Goal: Navigation & Orientation: Find specific page/section

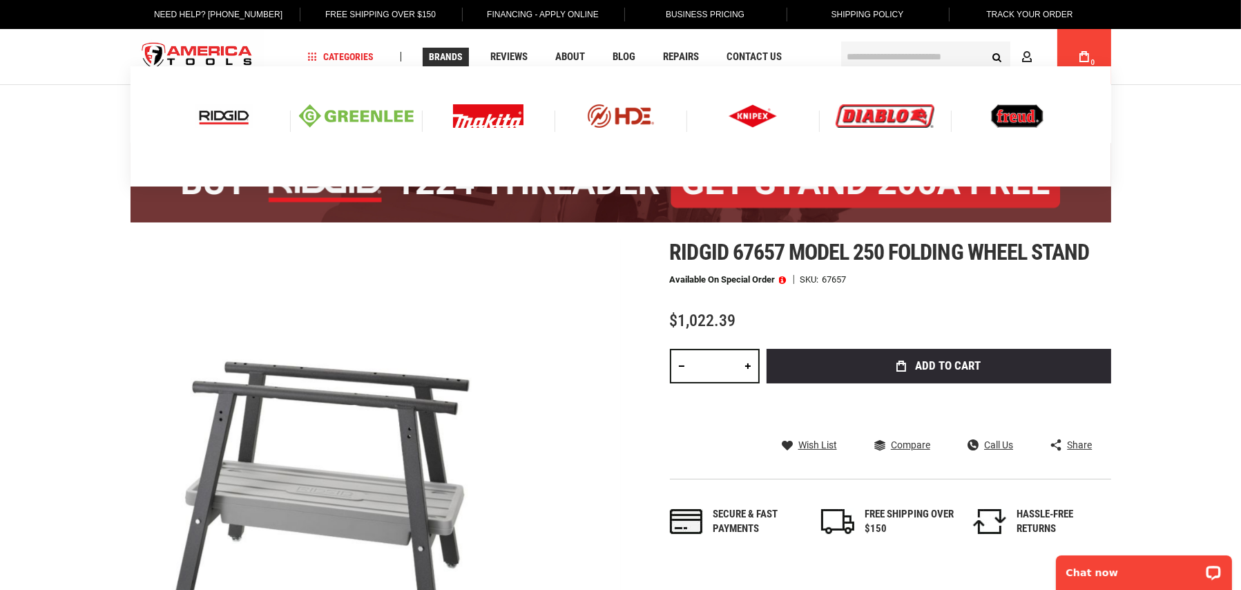
click at [209, 119] on img at bounding box center [223, 115] width 57 height 23
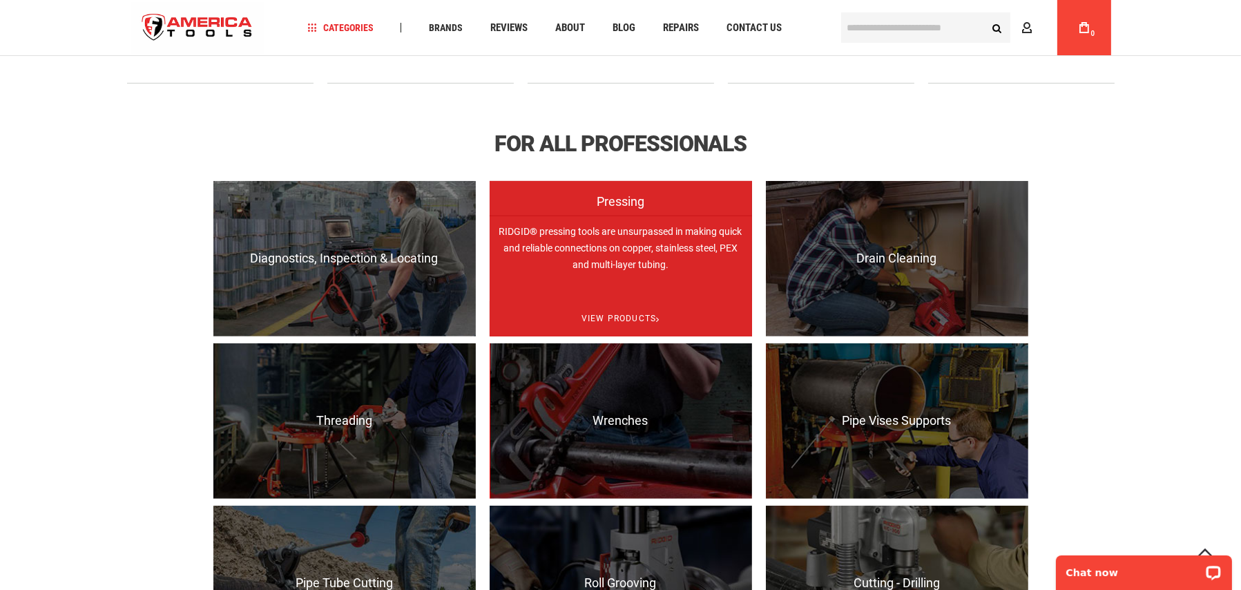
scroll to position [967, 0]
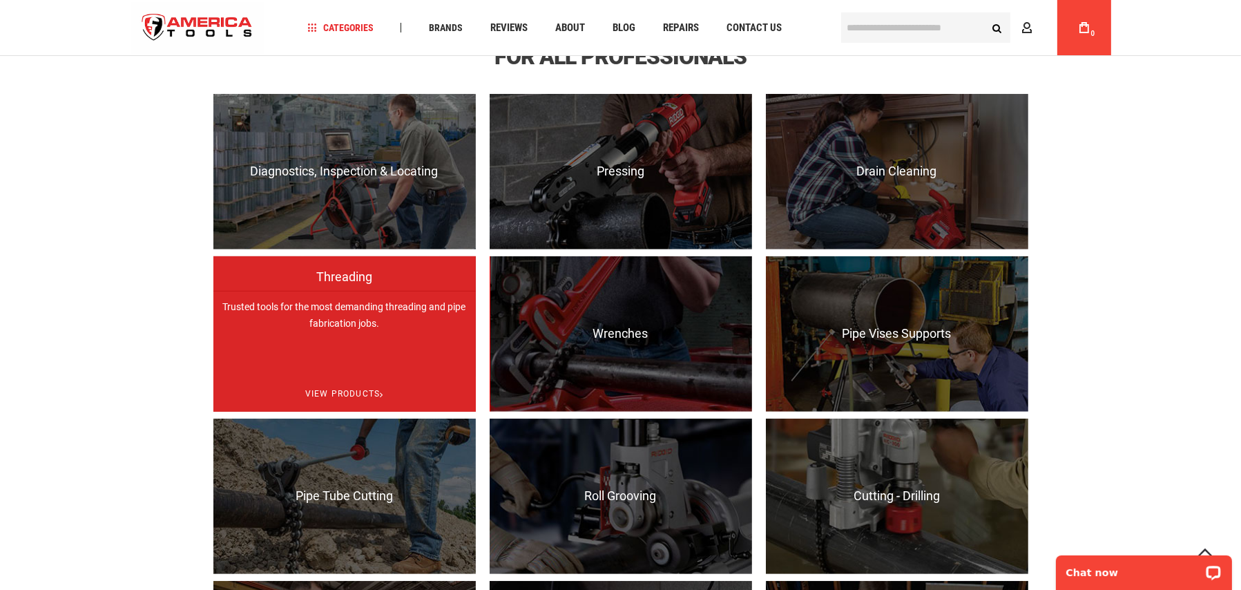
click at [329, 331] on p "Trusted tools for the most demanding threading and pipe fabrication jobs." at bounding box center [344, 368] width 262 height 155
click at [341, 392] on span "View Products" at bounding box center [344, 393] width 262 height 35
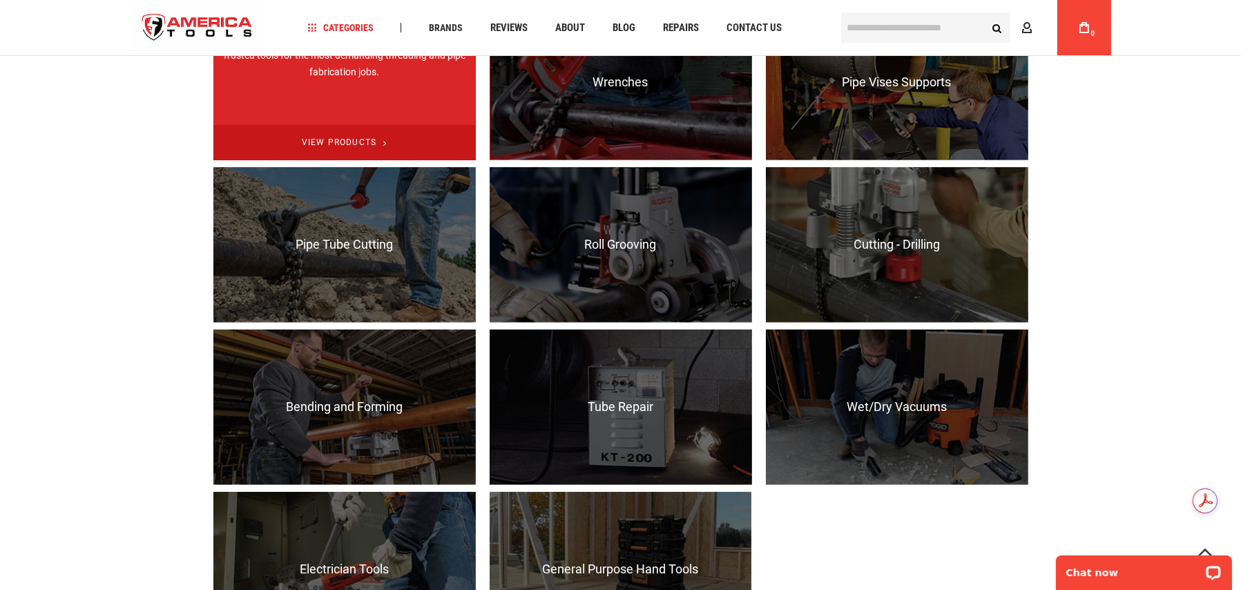
scroll to position [1243, 0]
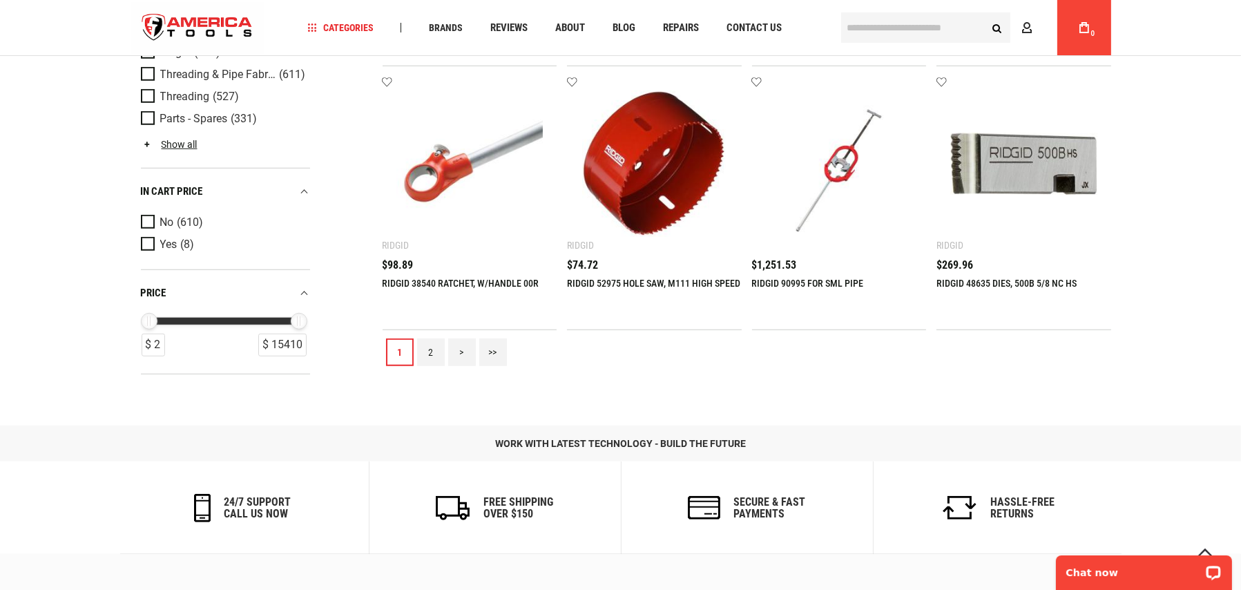
scroll to position [1601, 0]
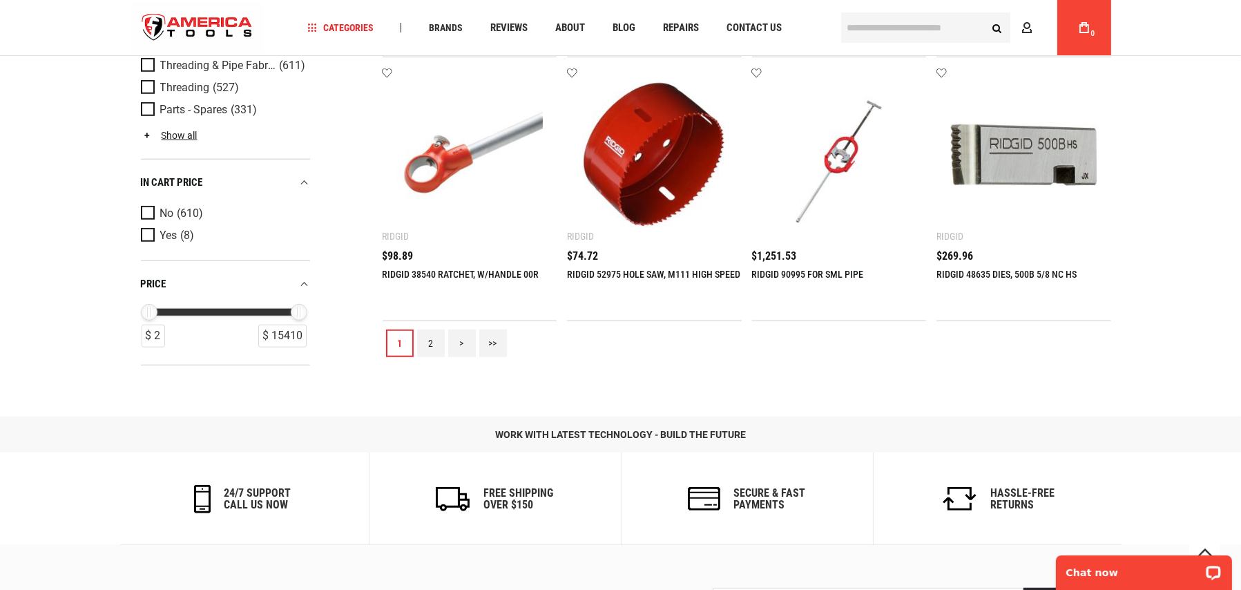
click at [428, 346] on link "2" at bounding box center [431, 343] width 28 height 28
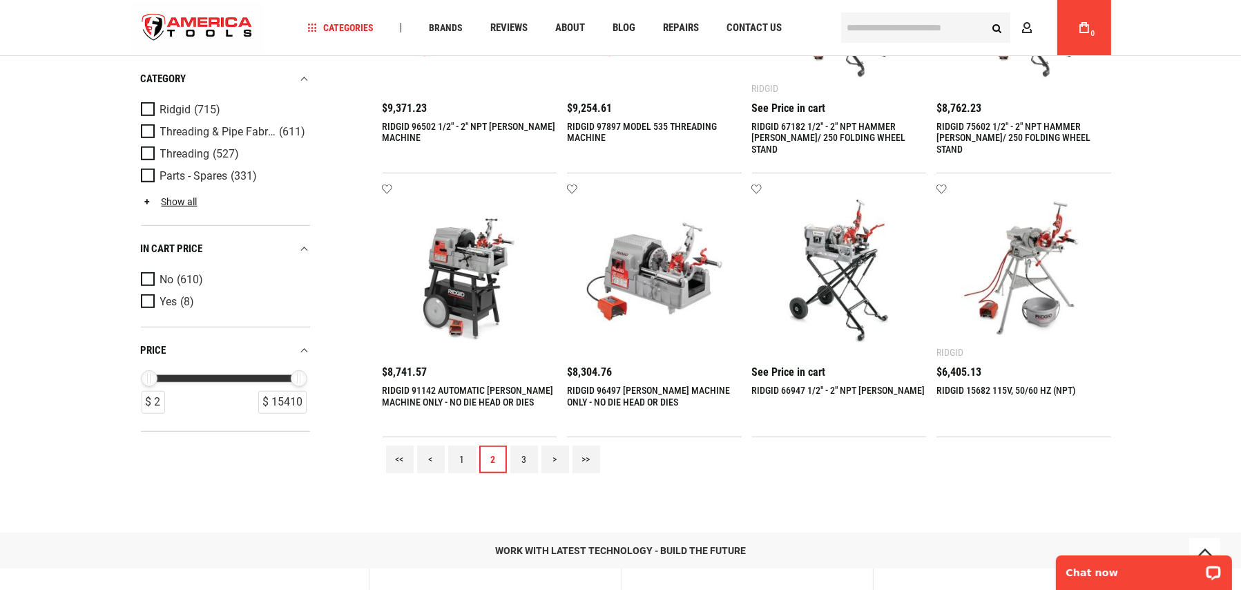
scroll to position [1520, 0]
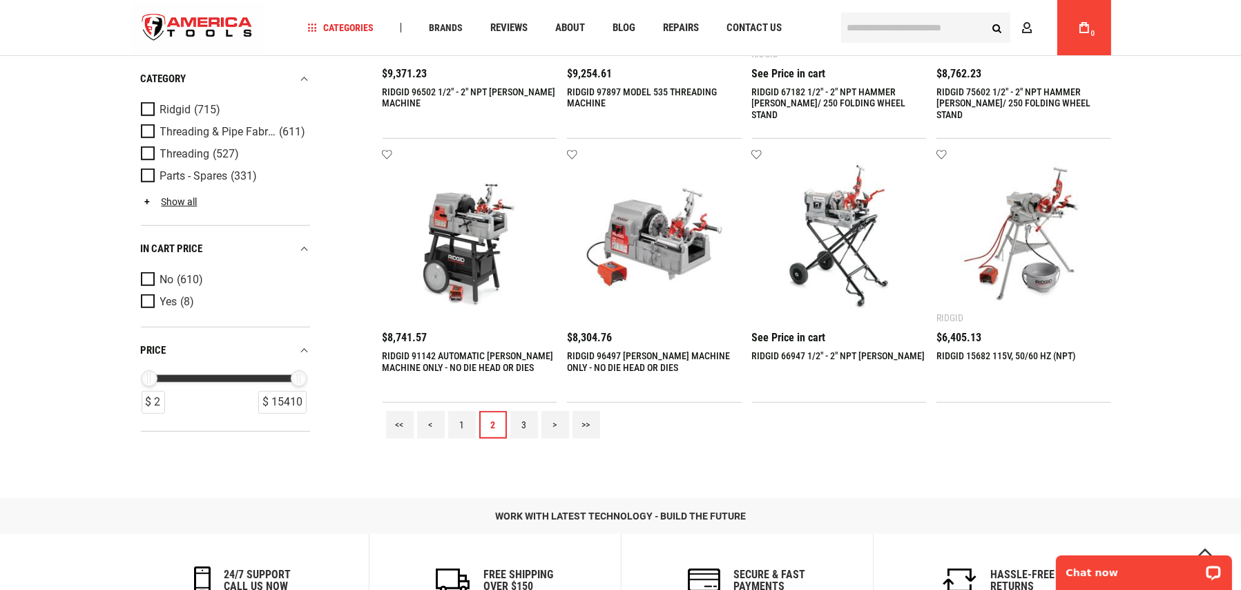
click at [521, 423] on link "3" at bounding box center [524, 425] width 28 height 28
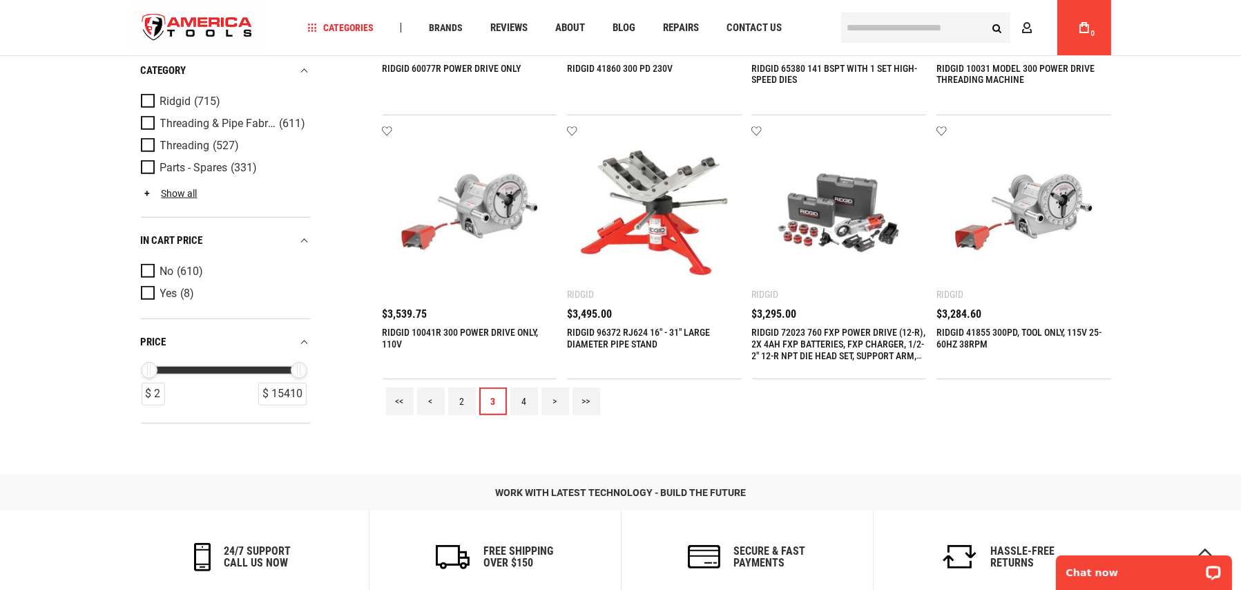
scroll to position [1589, 0]
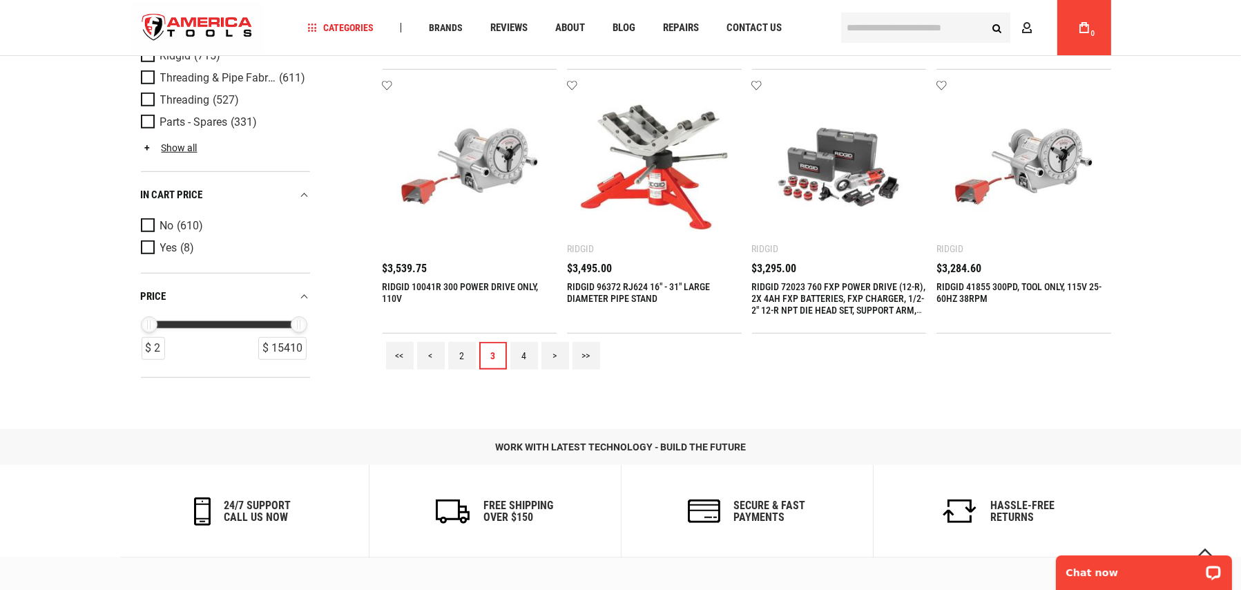
click at [525, 352] on link "4" at bounding box center [524, 356] width 28 height 28
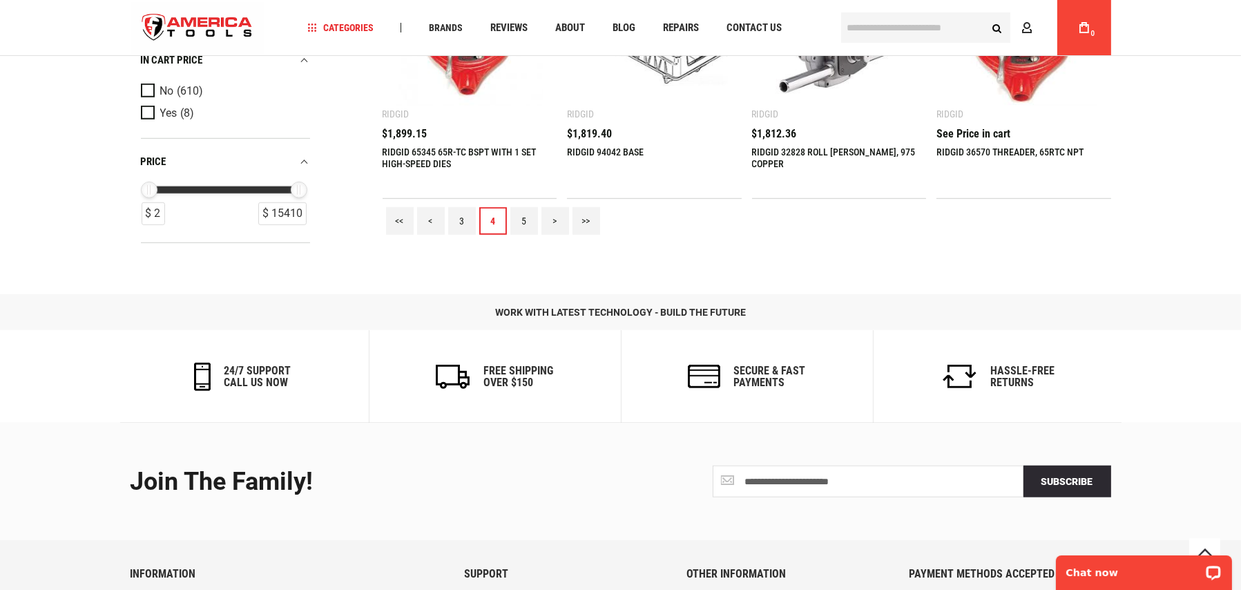
scroll to position [1727, 0]
